Goal: Complete application form

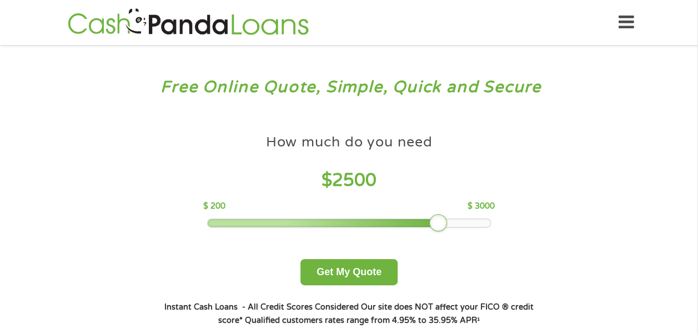
drag, startPoint x: 285, startPoint y: 219, endPoint x: 433, endPoint y: 232, distance: 148.3
click at [433, 232] on div "How much do you need $ 2500 $ 200 $ 3000 Get My Quote" at bounding box center [348, 207] width 389 height 157
click at [393, 266] on button "Get My Quote" at bounding box center [348, 272] width 97 height 26
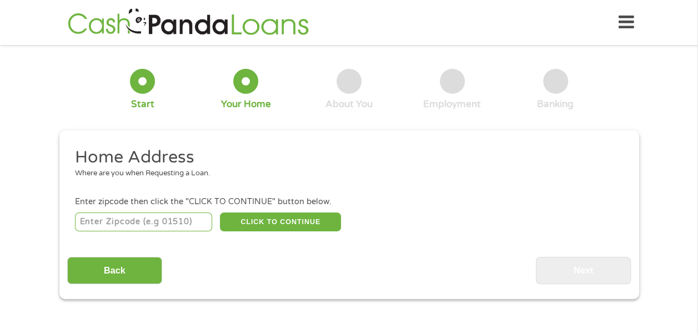
click at [188, 222] on input "number" at bounding box center [143, 222] width 137 height 19
type input "6"
type input "28214"
click at [299, 234] on div "Home Address Where are you when Requesting a Loan. Enter zipcode then click the…" at bounding box center [349, 216] width 564 height 138
click at [310, 223] on button "CLICK TO CONTINUE" at bounding box center [280, 222] width 121 height 19
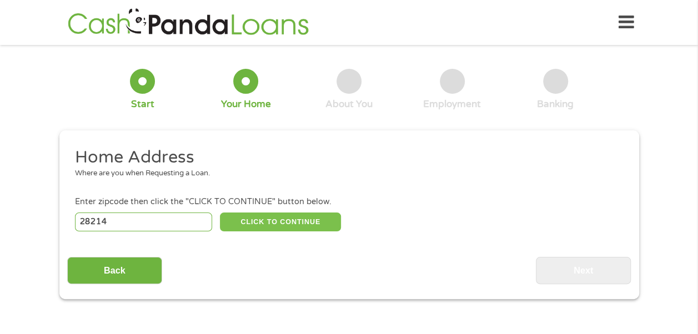
type input "28214"
type input "Charlotte"
select select "[US_STATE]"
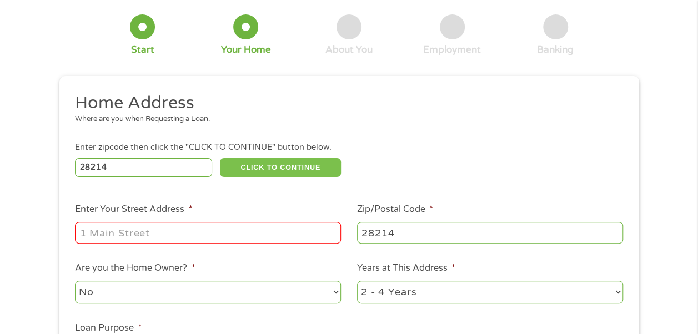
scroll to position [56, 0]
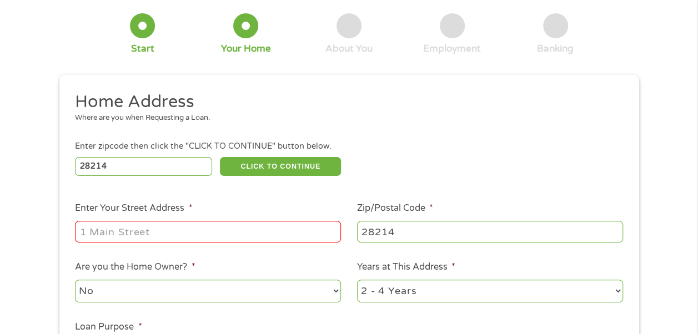
click at [240, 232] on input "Enter Your Street Address *" at bounding box center [208, 231] width 266 height 21
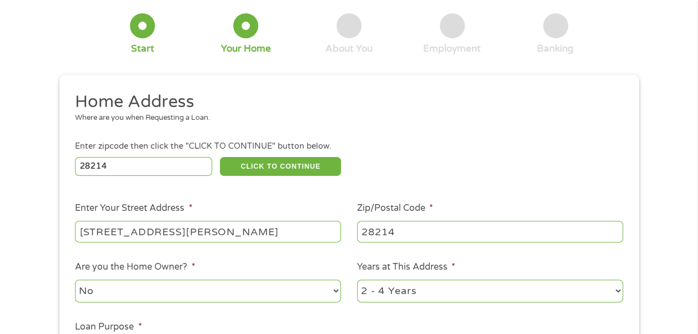
drag, startPoint x: 324, startPoint y: 227, endPoint x: 181, endPoint y: 237, distance: 143.6
click at [181, 237] on input "[STREET_ADDRESS][PERSON_NAME]" at bounding box center [208, 231] width 266 height 21
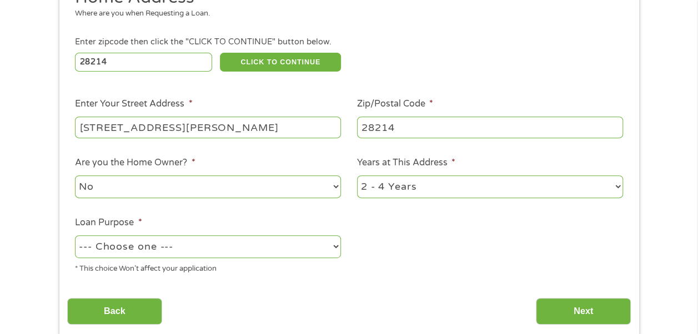
scroll to position [167, 0]
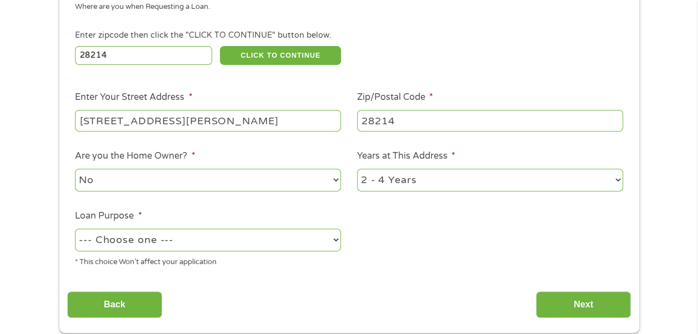
type input "[STREET_ADDRESS][PERSON_NAME]"
click at [413, 178] on select "1 Year or less 1 - 2 Years 2 - 4 Years Over 4 Years" at bounding box center [490, 180] width 266 height 23
select select "60months"
click at [357, 169] on select "1 Year or less 1 - 2 Years 2 - 4 Years Over 4 Years" at bounding box center [490, 180] width 266 height 23
click at [305, 239] on select "--- Choose one --- Pay Bills Debt Consolidation Home Improvement Major Purchase…" at bounding box center [208, 240] width 266 height 23
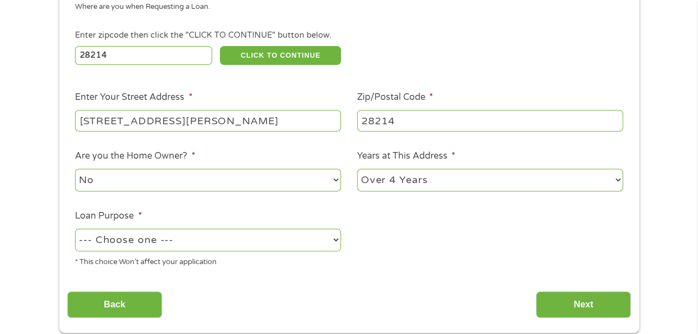
select select "carloan"
click at [75, 229] on select "--- Choose one --- Pay Bills Debt Consolidation Home Improvement Major Purchase…" at bounding box center [208, 240] width 266 height 23
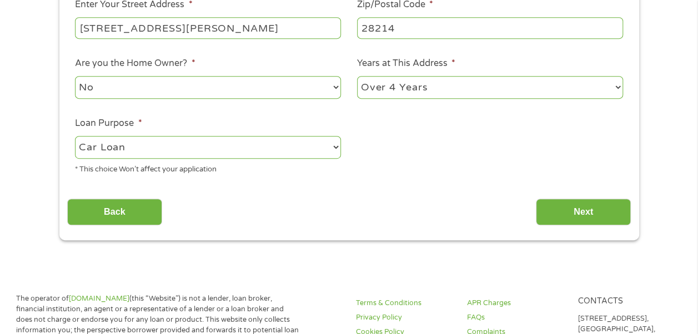
scroll to position [278, 0]
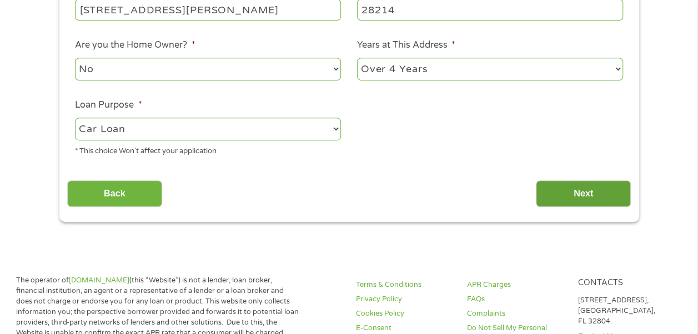
click at [573, 189] on input "Next" at bounding box center [583, 193] width 95 height 27
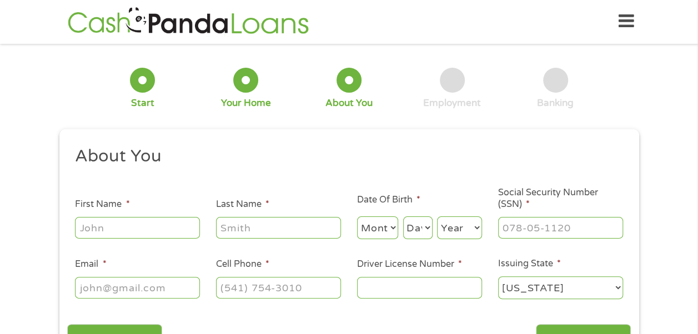
scroll to position [0, 0]
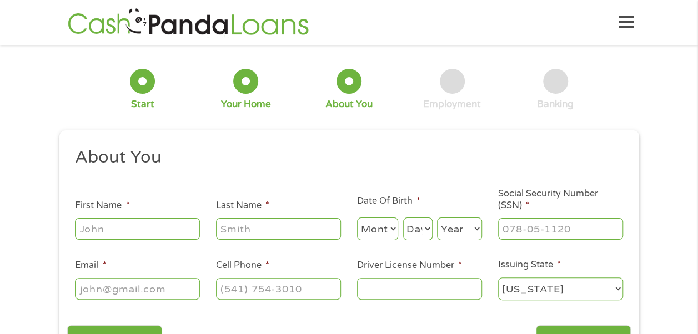
click at [113, 220] on input "First Name *" at bounding box center [137, 228] width 125 height 21
type input "[PERSON_NAME]"
select select "8"
select select "29"
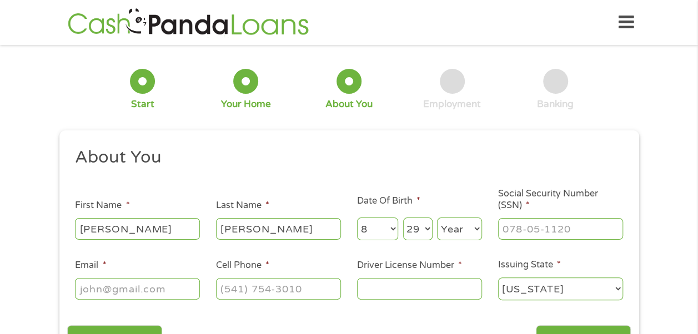
select select "1983"
type input "[EMAIL_ADDRESS][DOMAIN_NAME]"
type input "[PHONE_NUMBER]"
click at [367, 291] on input "Driver License Number *" at bounding box center [419, 288] width 125 height 21
type input "22352644"
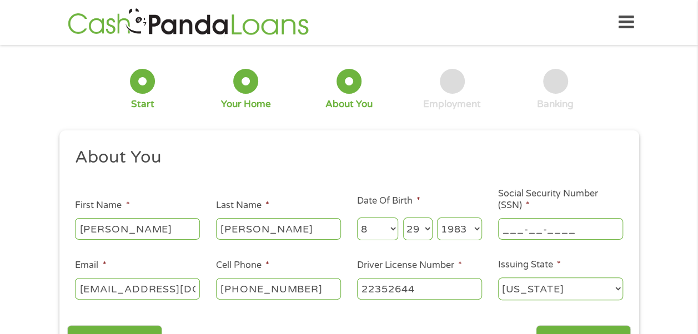
click at [548, 233] on input "___-__-____" at bounding box center [560, 228] width 125 height 21
type input "245-57-7867"
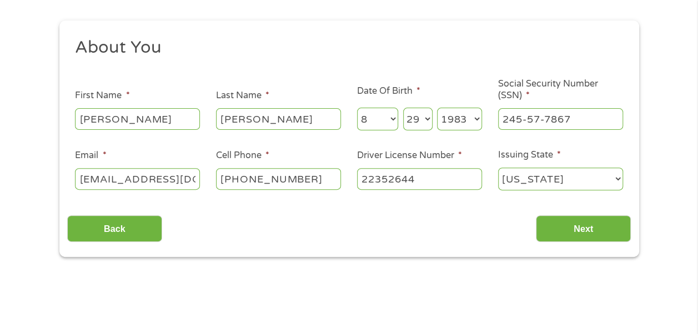
scroll to position [111, 0]
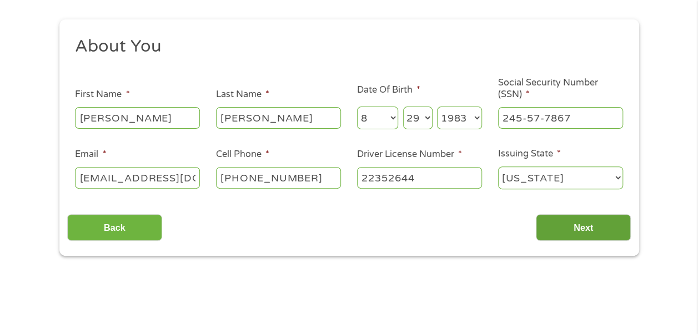
click at [583, 228] on input "Next" at bounding box center [583, 227] width 95 height 27
click at [593, 234] on input "Next" at bounding box center [583, 227] width 95 height 27
click at [392, 123] on select "Month 1 2 3 4 5 6 7 8 9 10 11 12" at bounding box center [378, 118] width 42 height 23
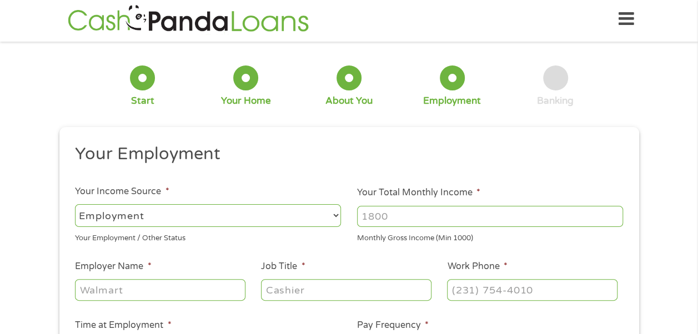
scroll to position [0, 0]
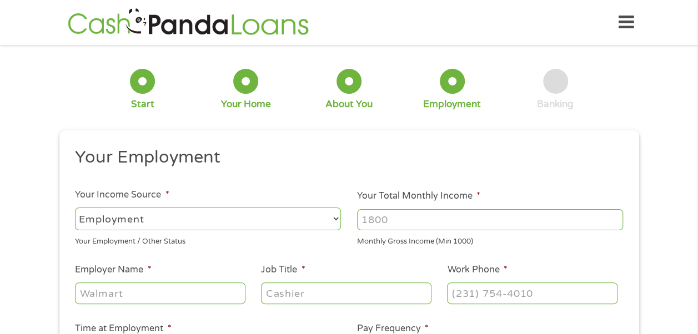
click at [388, 219] on input "Your Total Monthly Income *" at bounding box center [490, 219] width 266 height 21
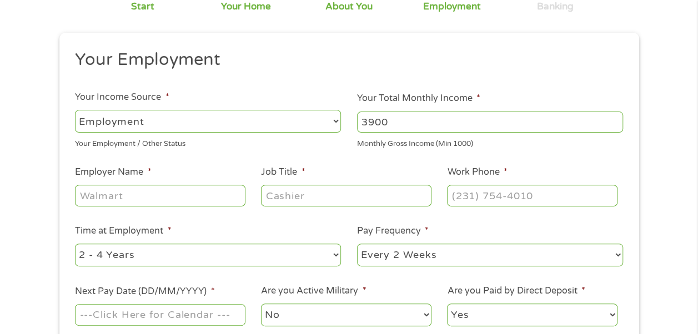
scroll to position [111, 0]
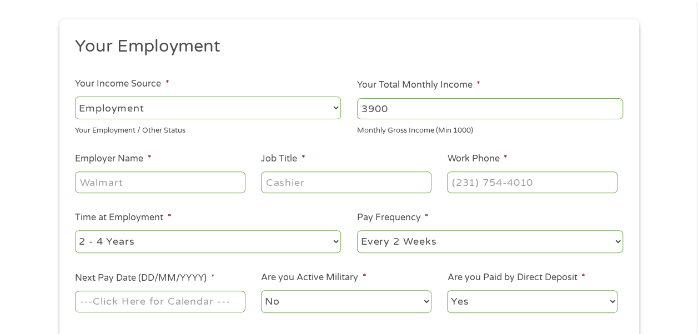
type input "3900"
click at [203, 179] on input "Employer Name *" at bounding box center [160, 182] width 170 height 21
type input "[PERSON_NAME][GEOGRAPHIC_DATA]"
type input "Teacher"
type input "(704) 336-____"
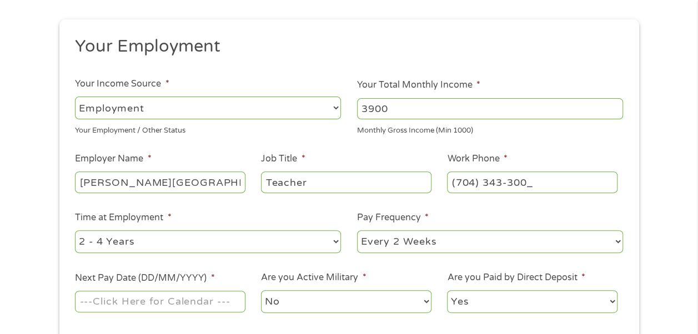
type input "[PHONE_NUMBER]"
click at [285, 237] on select "--- Choose one --- 1 Year or less 1 - 2 Years 2 - 4 Years Over 4 Years" at bounding box center [208, 241] width 266 height 23
click at [478, 251] on select "--- Choose one --- Every 2 Weeks Every Week Monthly Semi-Monthly" at bounding box center [490, 241] width 266 height 23
select select "monthly"
click at [357, 230] on select "--- Choose one --- Every 2 Weeks Every Week Monthly Semi-Monthly" at bounding box center [490, 241] width 266 height 23
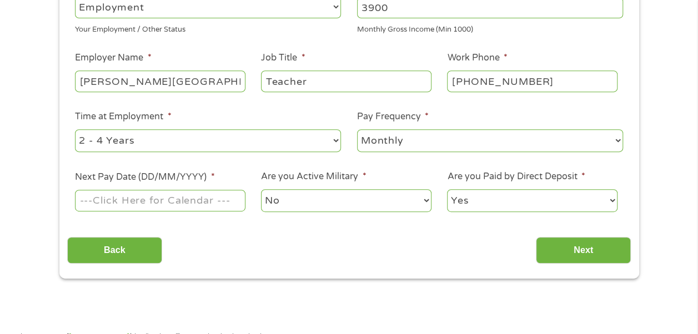
scroll to position [222, 0]
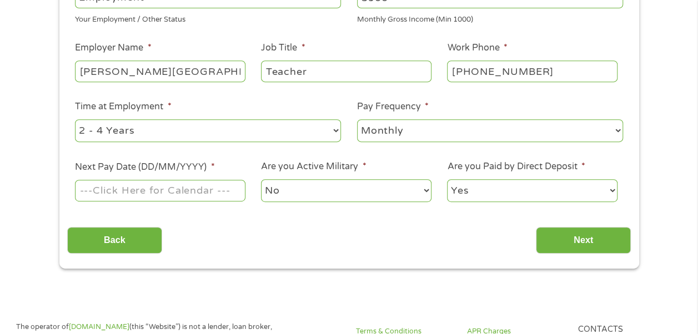
click at [116, 195] on input "Next Pay Date (DD/MM/YYYY) *" at bounding box center [160, 190] width 170 height 21
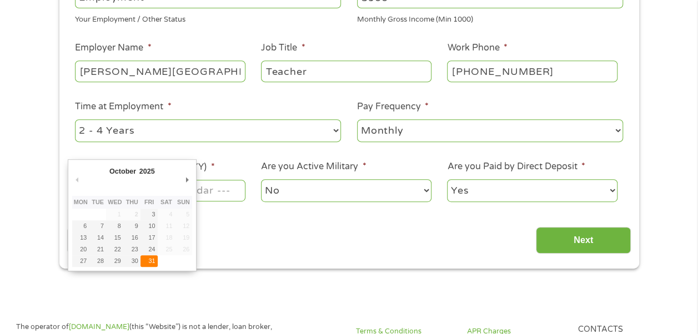
type input "[DATE]"
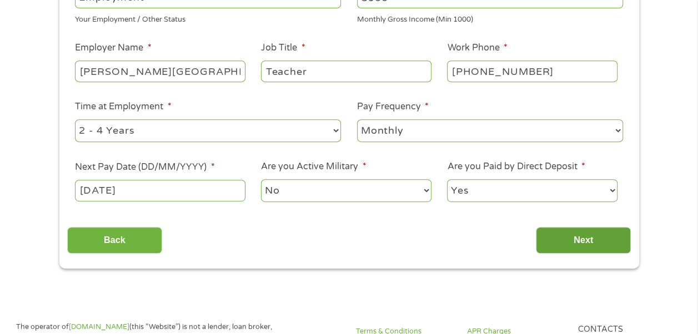
click at [600, 247] on input "Next" at bounding box center [583, 240] width 95 height 27
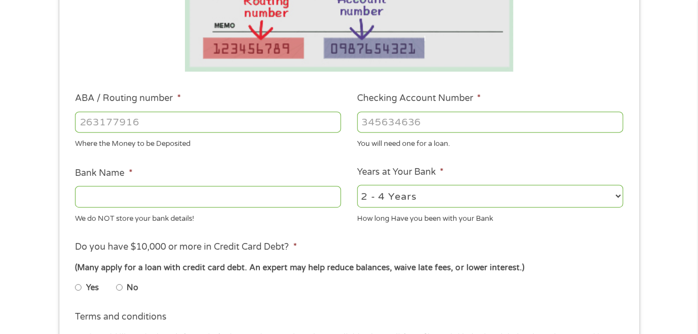
scroll to position [278, 0]
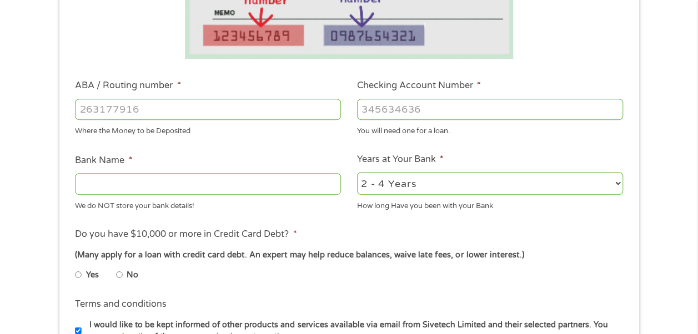
click at [165, 125] on div "Where the Money to be Deposited" at bounding box center [208, 129] width 266 height 15
click at [163, 117] on input "ABA / Routing number *" at bounding box center [208, 109] width 266 height 21
click at [114, 278] on li "Yes" at bounding box center [95, 275] width 41 height 22
click at [118, 275] on input "No" at bounding box center [119, 275] width 7 height 18
radio input "true"
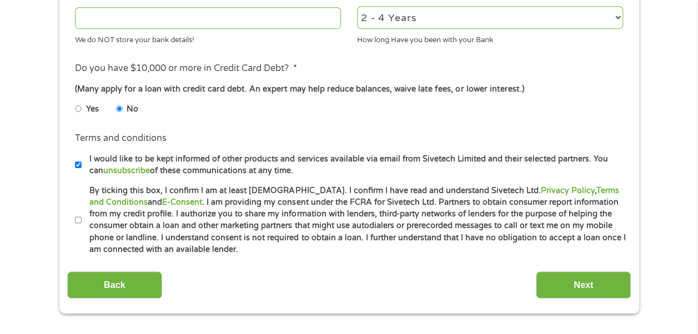
scroll to position [444, 0]
click at [77, 218] on input "By ticking this box, I confirm I am at least [DEMOGRAPHIC_DATA]. I confirm I ha…" at bounding box center [78, 220] width 7 height 18
checkbox input "true"
click at [82, 169] on label "I would like to be kept informed of other products and services available via e…" at bounding box center [354, 165] width 545 height 24
click at [81, 169] on input "I would like to be kept informed of other products and services available via e…" at bounding box center [78, 165] width 7 height 18
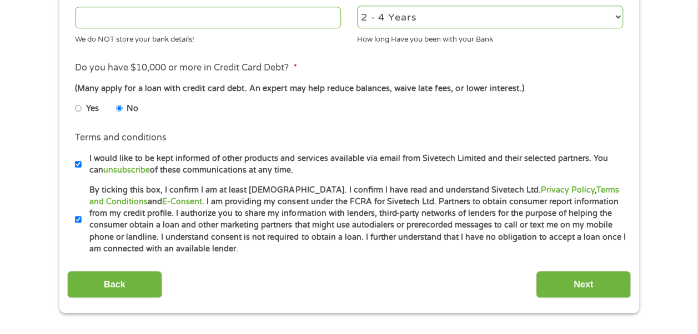
checkbox input "false"
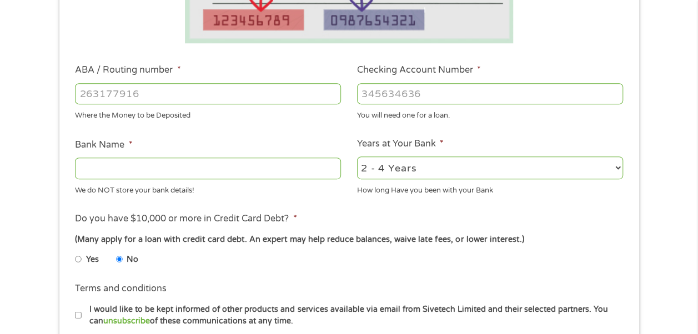
scroll to position [278, 0]
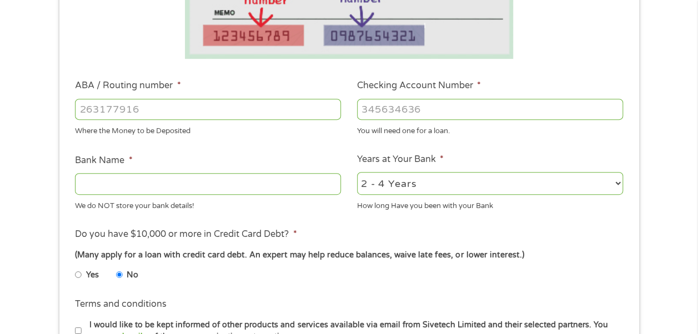
click at [157, 113] on input "ABA / Routing number *" at bounding box center [208, 109] width 266 height 21
type input "053000196"
type input "BANK OF AMERICA NA"
type input "053000196"
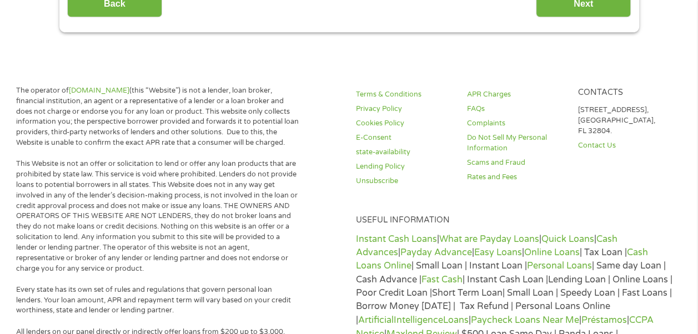
scroll to position [722, 0]
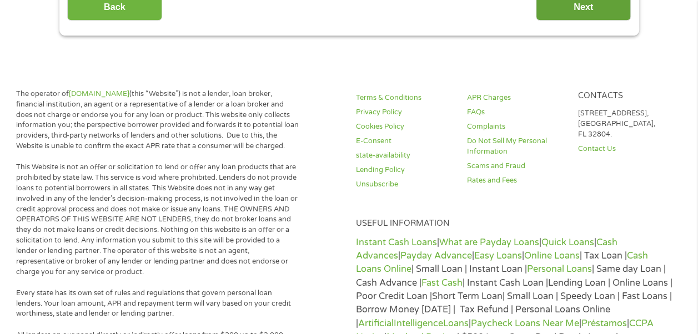
type input "689349946"
click at [586, 16] on input "Next" at bounding box center [583, 6] width 95 height 27
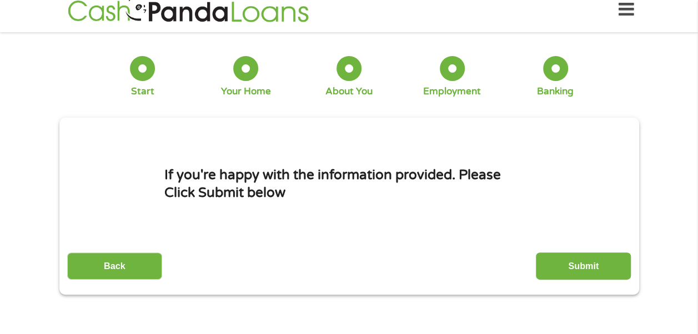
scroll to position [0, 0]
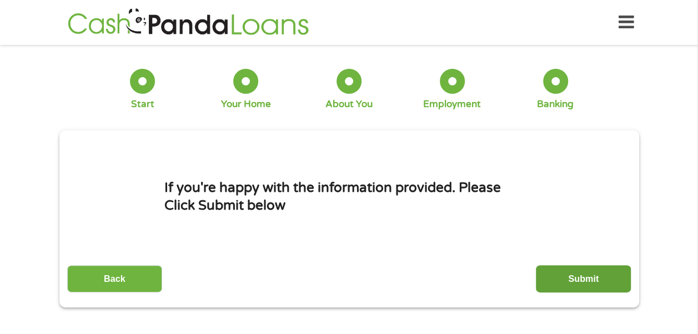
click at [600, 280] on input "Submit" at bounding box center [583, 278] width 95 height 27
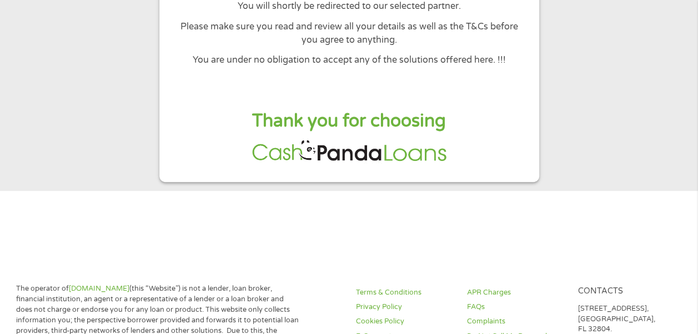
scroll to position [167, 0]
